Goal: Find contact information: Find contact information

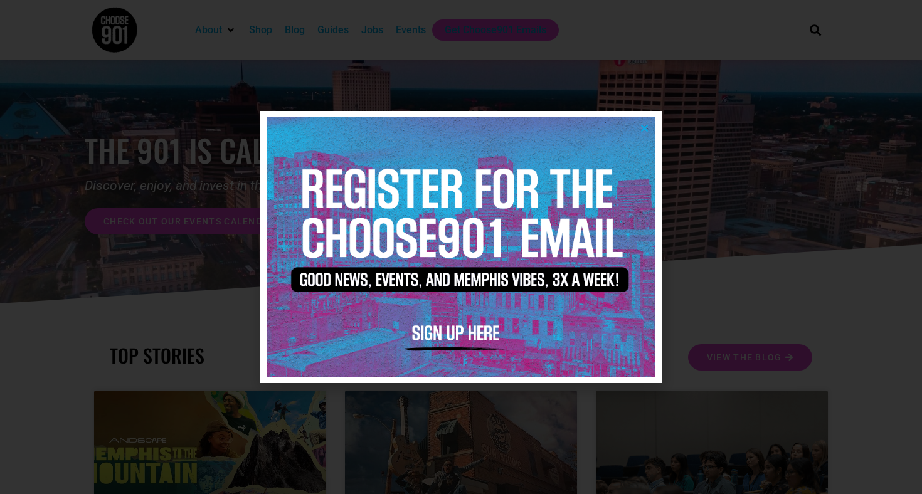
click at [768, 224] on div at bounding box center [461, 247] width 922 height 494
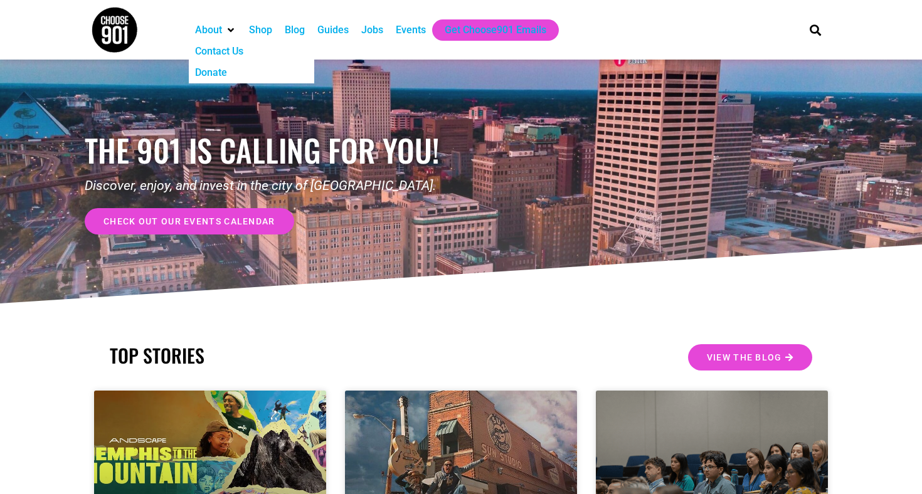
click at [221, 45] on div "Contact Us" at bounding box center [219, 51] width 48 height 15
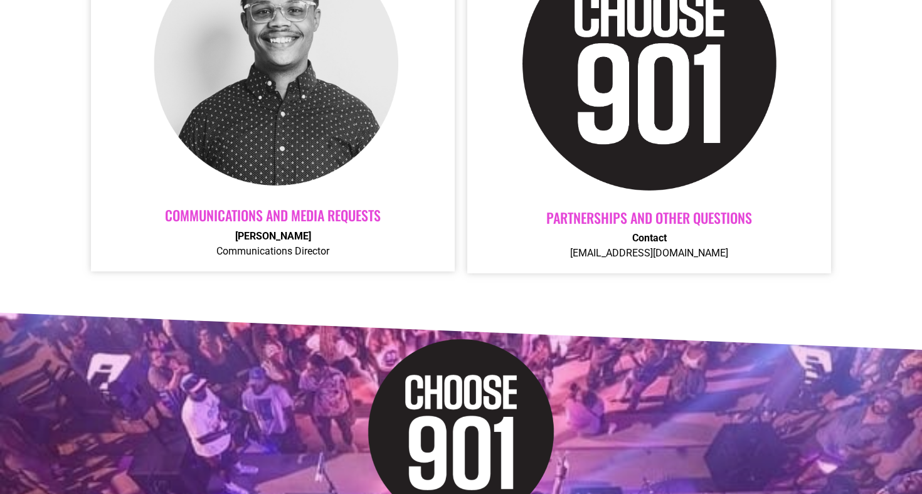
scroll to position [626, 0]
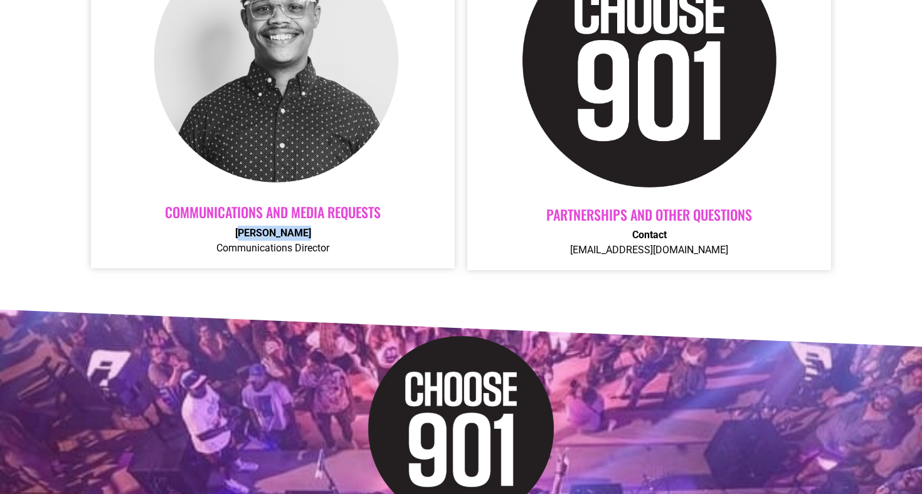
drag, startPoint x: 314, startPoint y: 235, endPoint x: 237, endPoint y: 233, distance: 76.6
click at [237, 233] on p "[PERSON_NAME] Communications Director" at bounding box center [273, 241] width 339 height 30
click at [235, 233] on strong "[PERSON_NAME]" at bounding box center [273, 233] width 76 height 12
copy strong "[PERSON_NAME]"
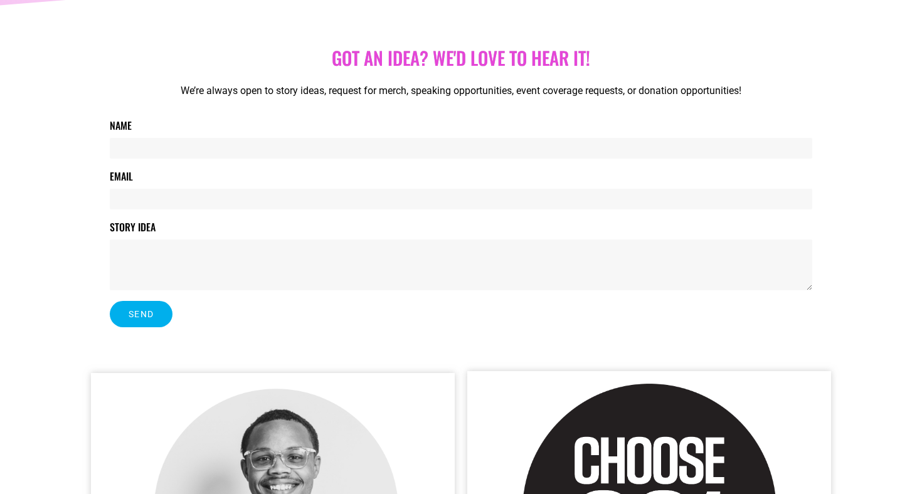
scroll to position [0, 0]
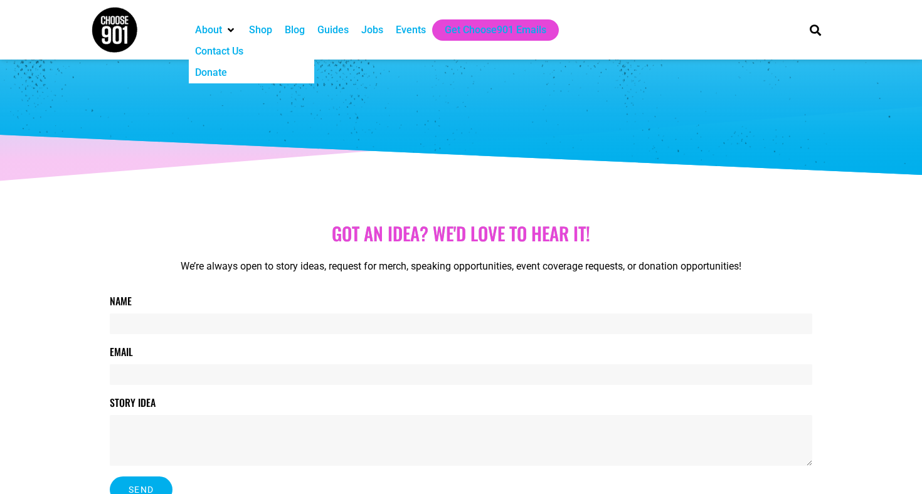
click at [105, 29] on img at bounding box center [114, 29] width 47 height 47
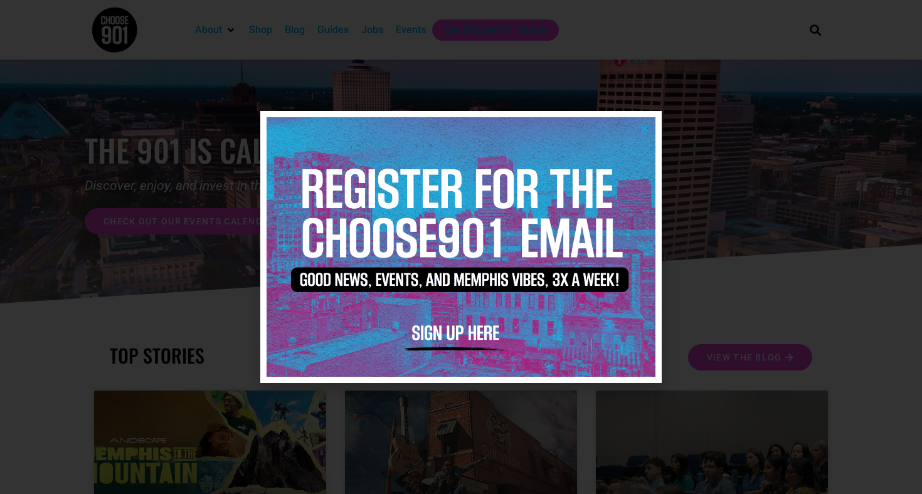
click at [164, 184] on div at bounding box center [461, 247] width 922 height 494
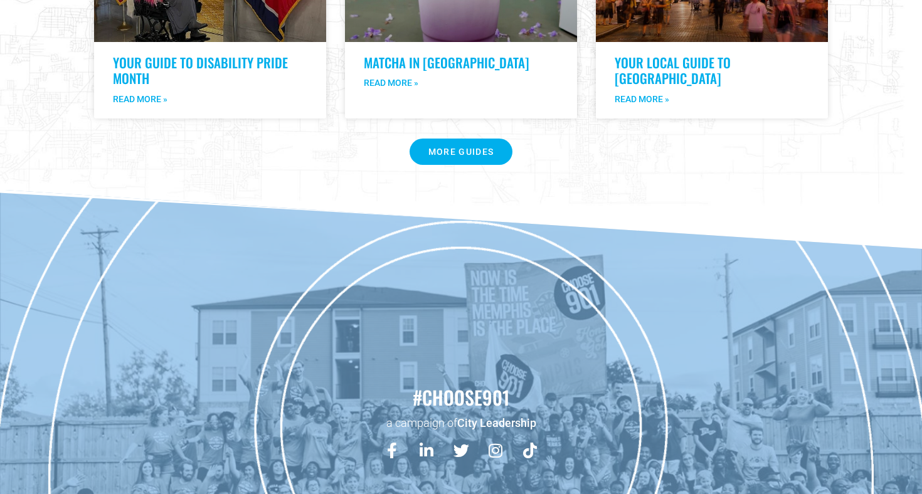
scroll to position [2663, 0]
